Goal: Task Accomplishment & Management: Manage account settings

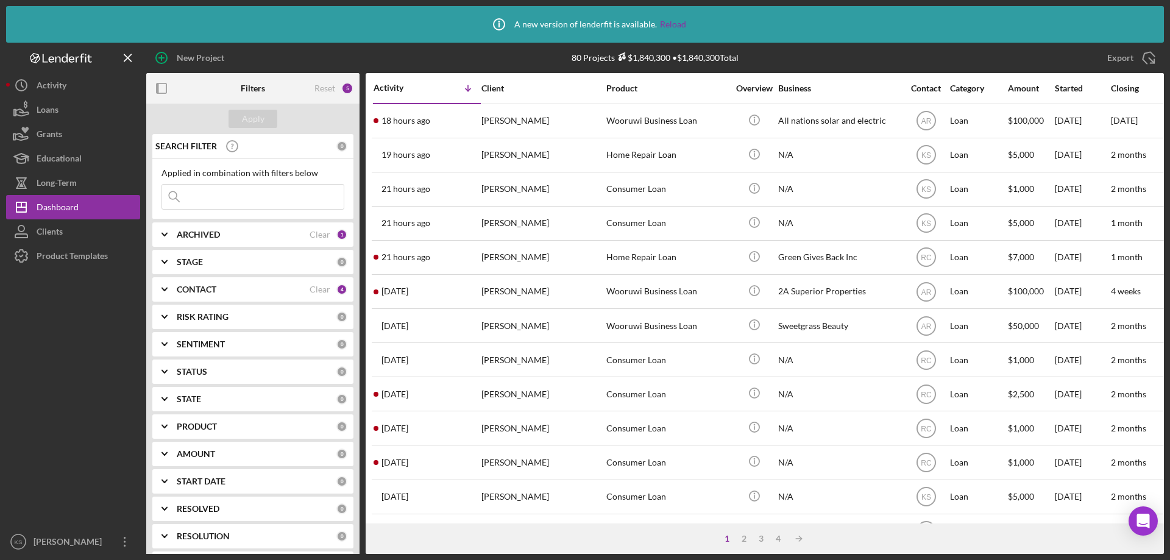
scroll to position [183, 0]
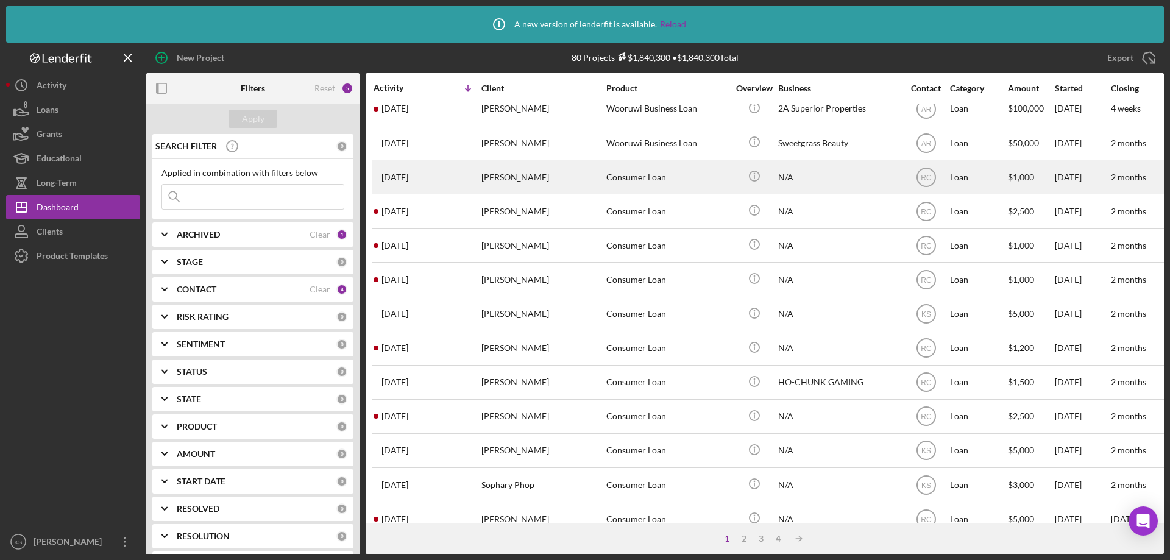
click at [522, 183] on div "[PERSON_NAME]" at bounding box center [542, 177] width 122 height 32
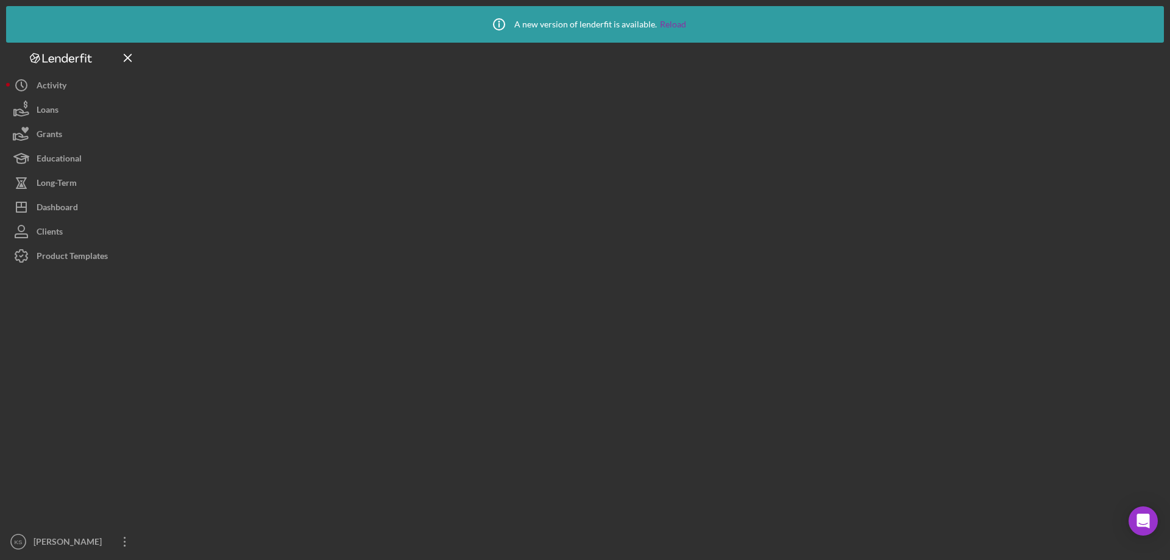
click at [522, 183] on div at bounding box center [654, 298] width 1017 height 511
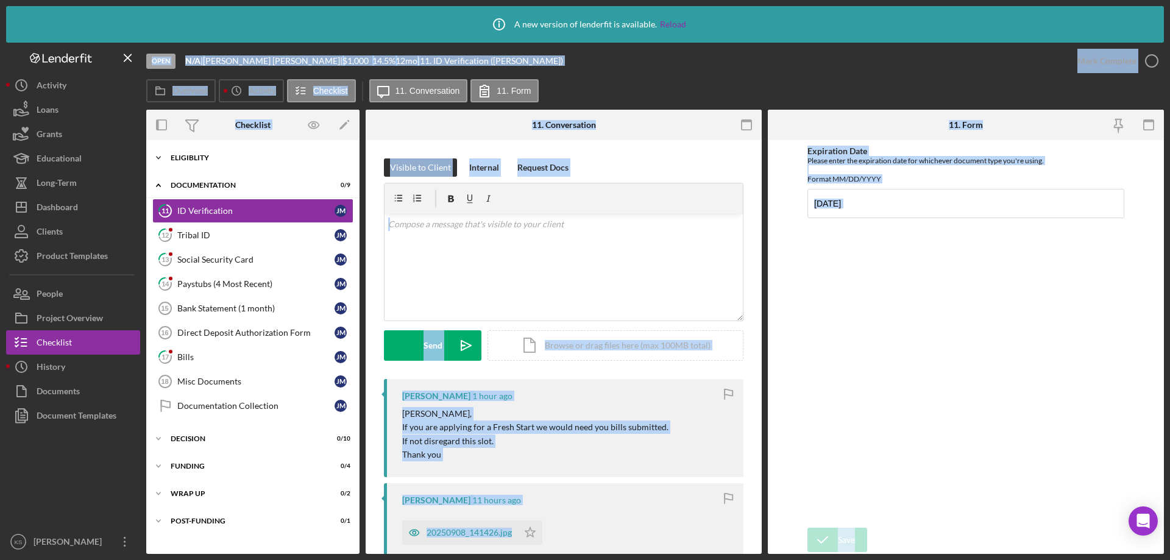
click at [181, 152] on div "Icon/Expander Eligiblity 11 / 12" at bounding box center [252, 158] width 213 height 24
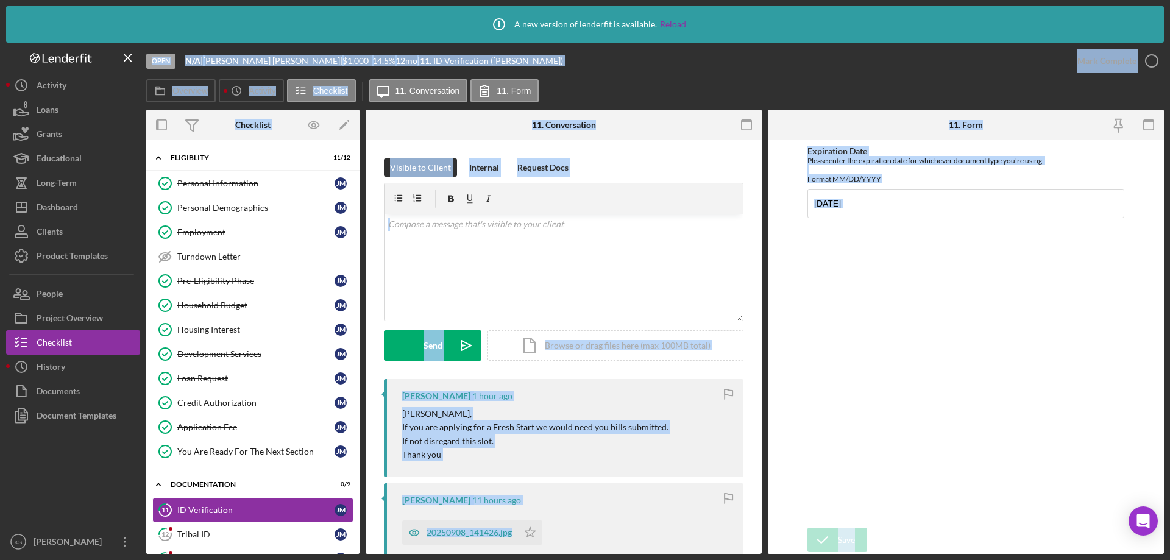
click at [371, 216] on div "Visible to Client Internal Request Docs v Color teal Color pink Remove color Ad…" at bounding box center [564, 514] width 396 height 749
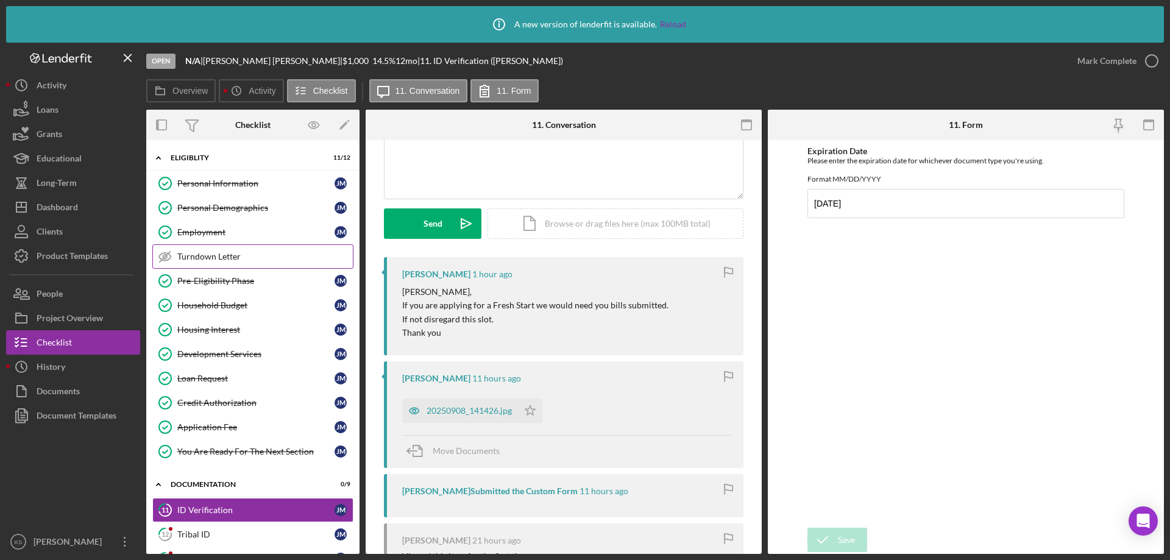
click at [255, 260] on div "Turndown Letter" at bounding box center [264, 257] width 175 height 10
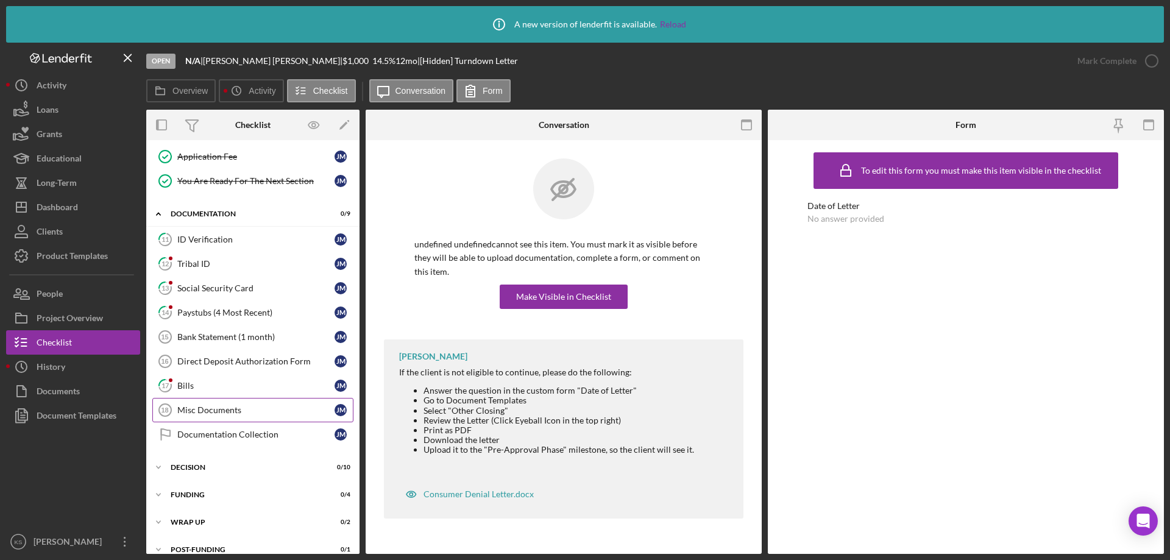
scroll to position [285, 0]
